Goal: Information Seeking & Learning: Learn about a topic

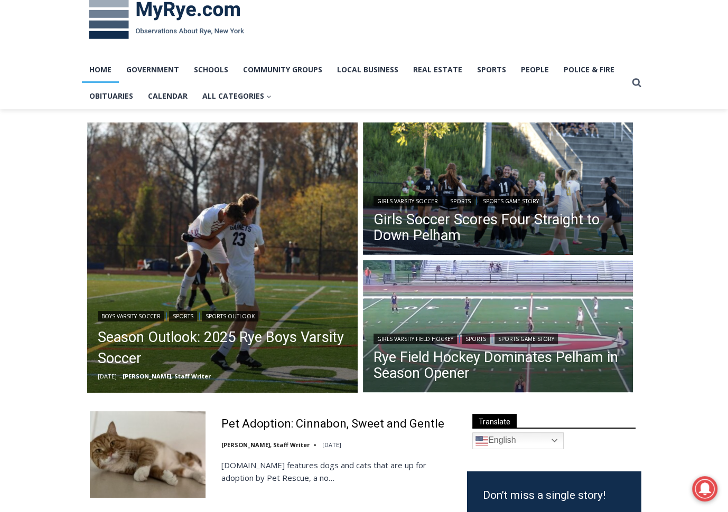
scroll to position [36, 0]
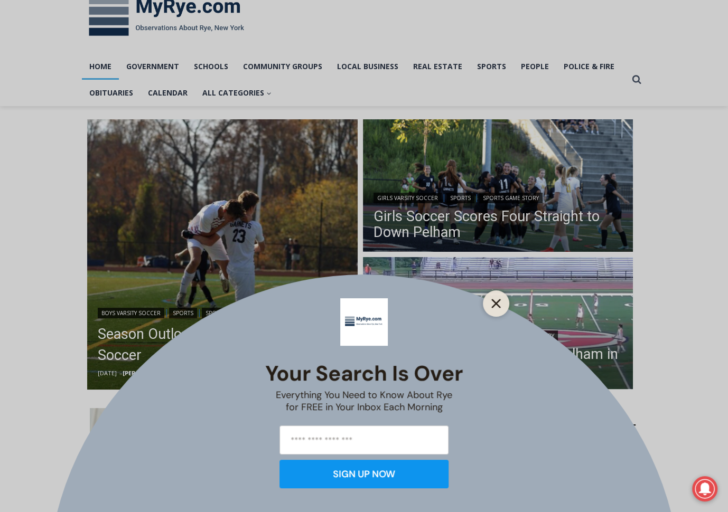
click at [496, 305] on icon "Close" at bounding box center [496, 304] width 10 height 10
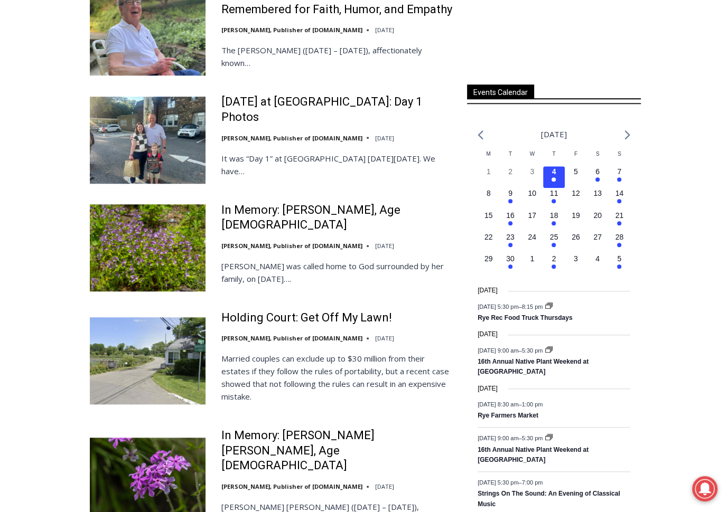
scroll to position [685, 0]
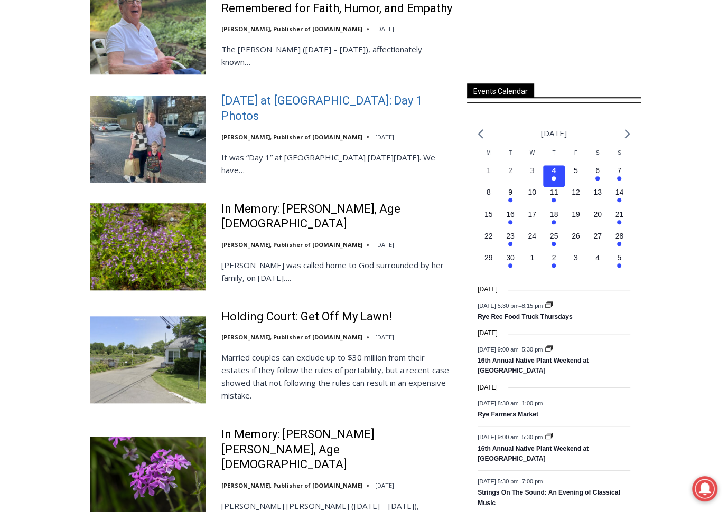
click at [379, 93] on link "[DATE] at [GEOGRAPHIC_DATA]: Day 1 Photos" at bounding box center [337, 108] width 232 height 30
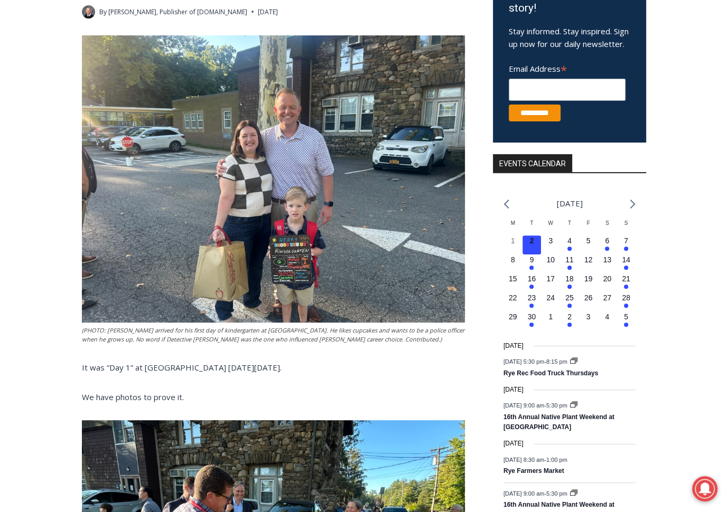
scroll to position [242, 0]
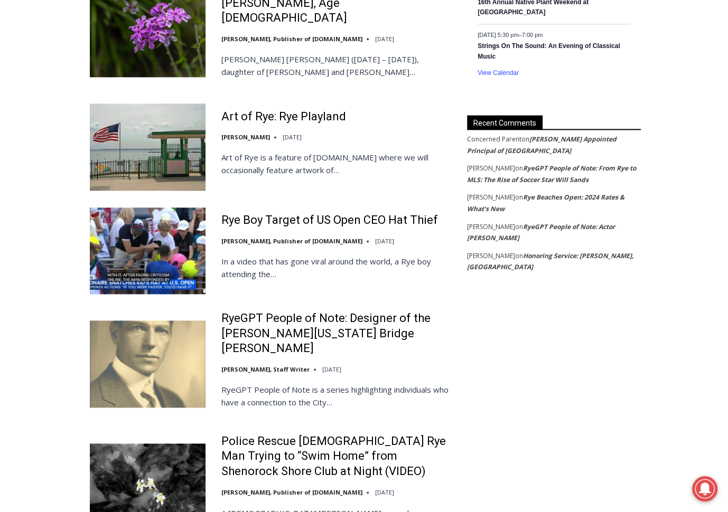
scroll to position [1133, 0]
